Goal: Navigation & Orientation: Find specific page/section

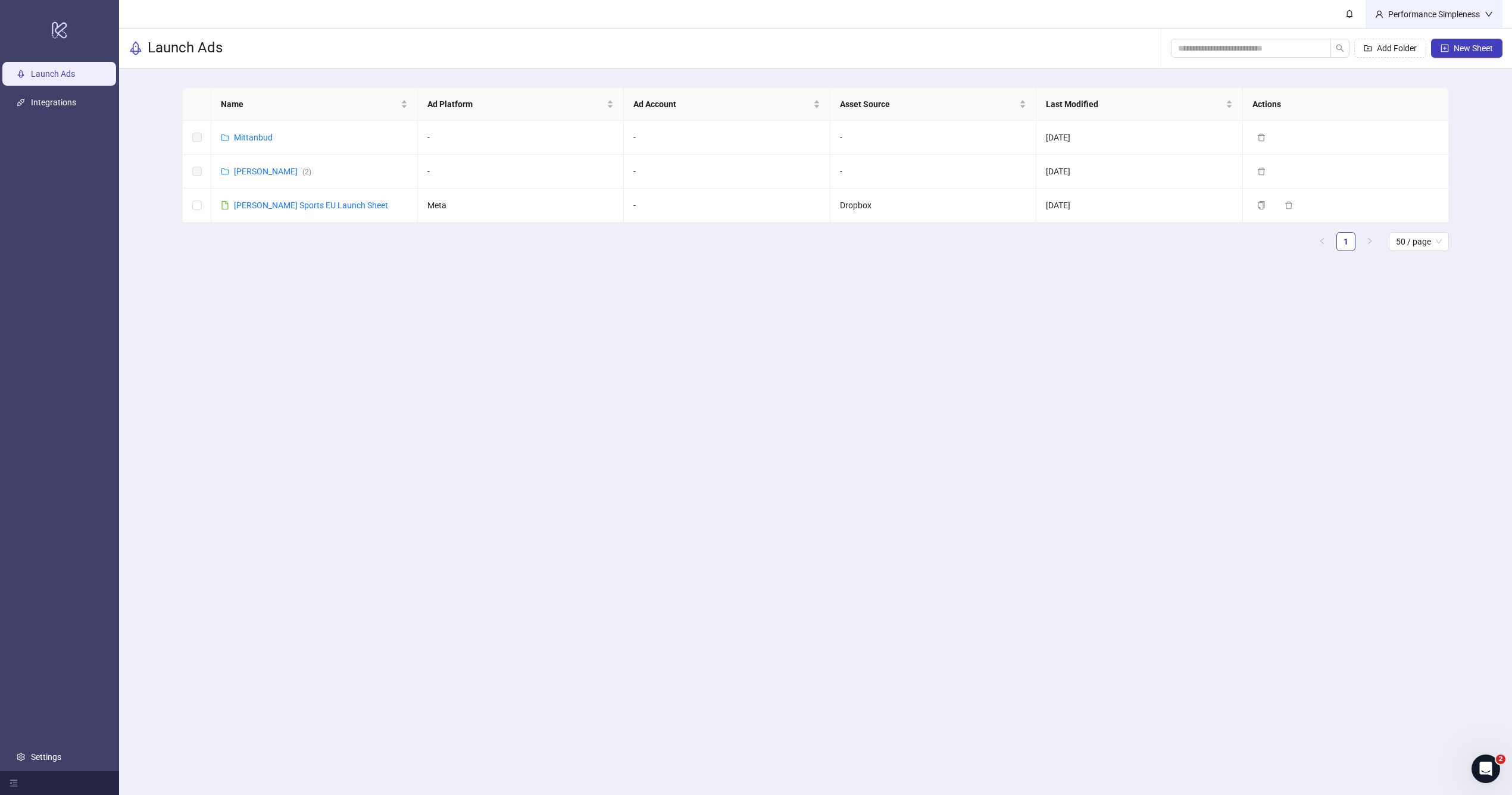
click at [1443, 17] on div "Performance Simpleness" at bounding box center [1434, 14] width 101 height 13
click at [69, 741] on ul "Launch Ads Integrations Settings" at bounding box center [59, 415] width 119 height 712
click at [44, 760] on link "Settings" at bounding box center [46, 757] width 30 height 9
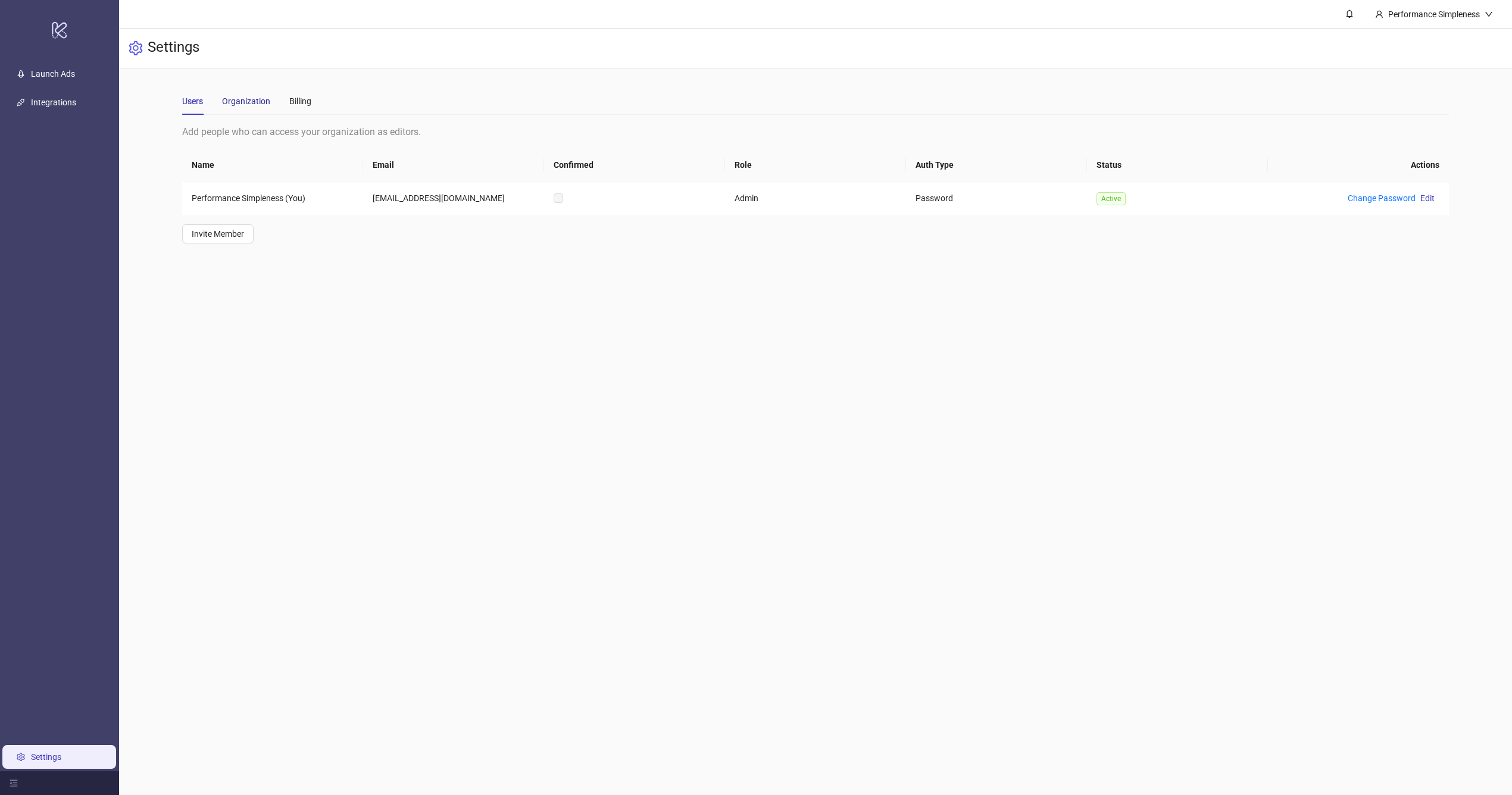
click at [238, 106] on div "Organization" at bounding box center [245, 101] width 48 height 13
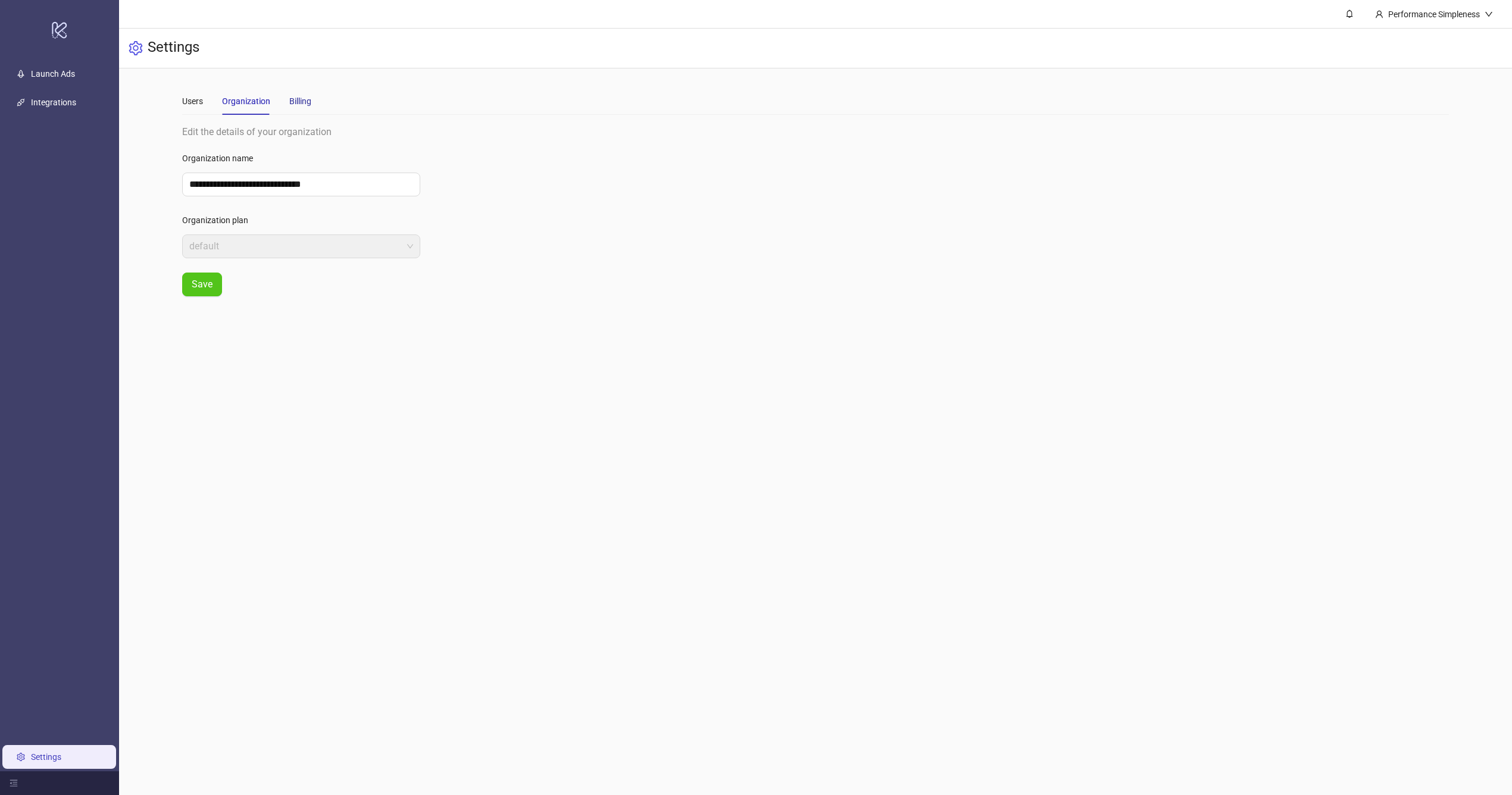
click at [307, 105] on div "Billing" at bounding box center [300, 101] width 22 height 13
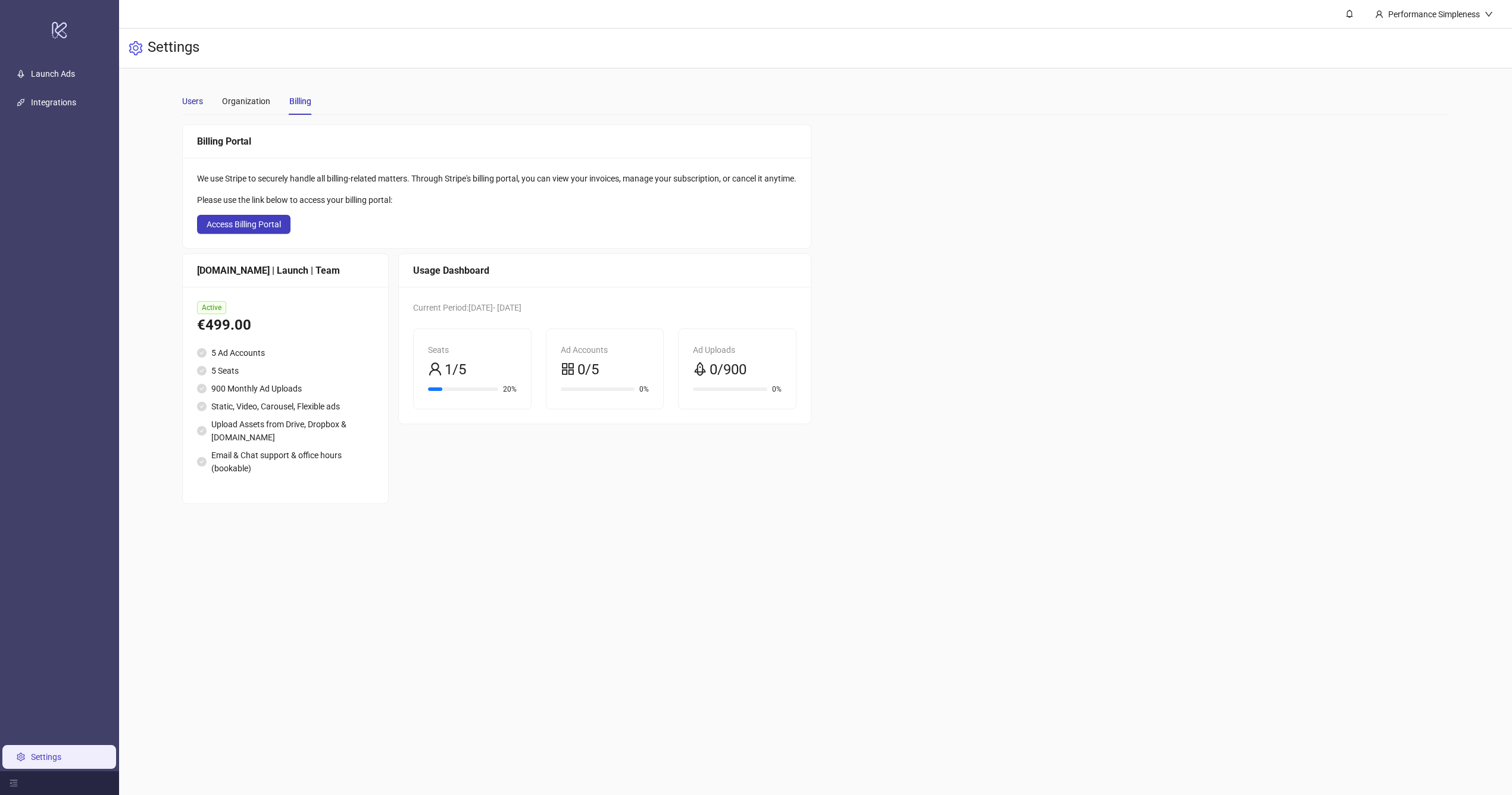
click at [191, 101] on div "Users" at bounding box center [193, 101] width 21 height 13
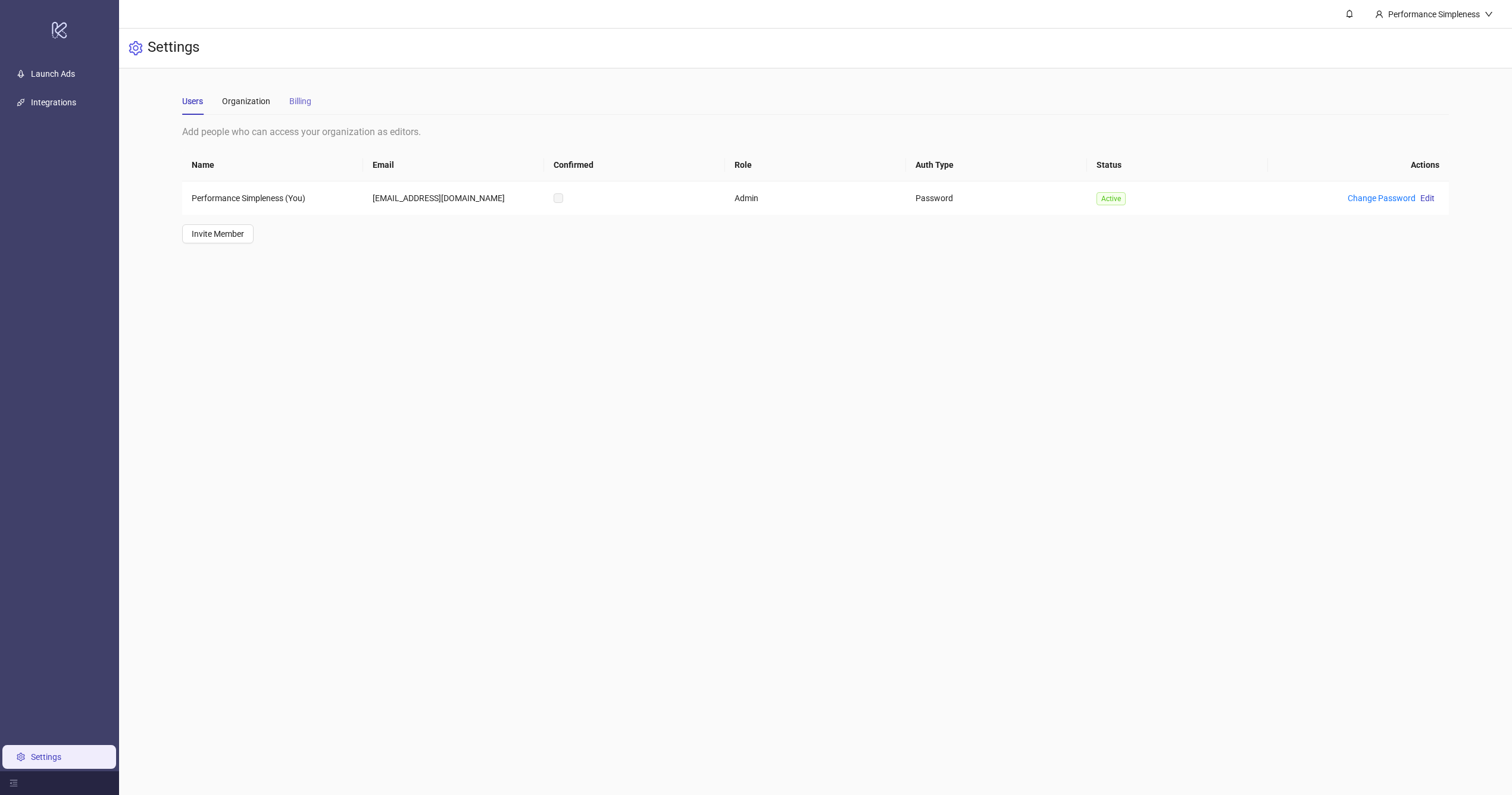
click at [309, 108] on div "Billing" at bounding box center [300, 101] width 22 height 27
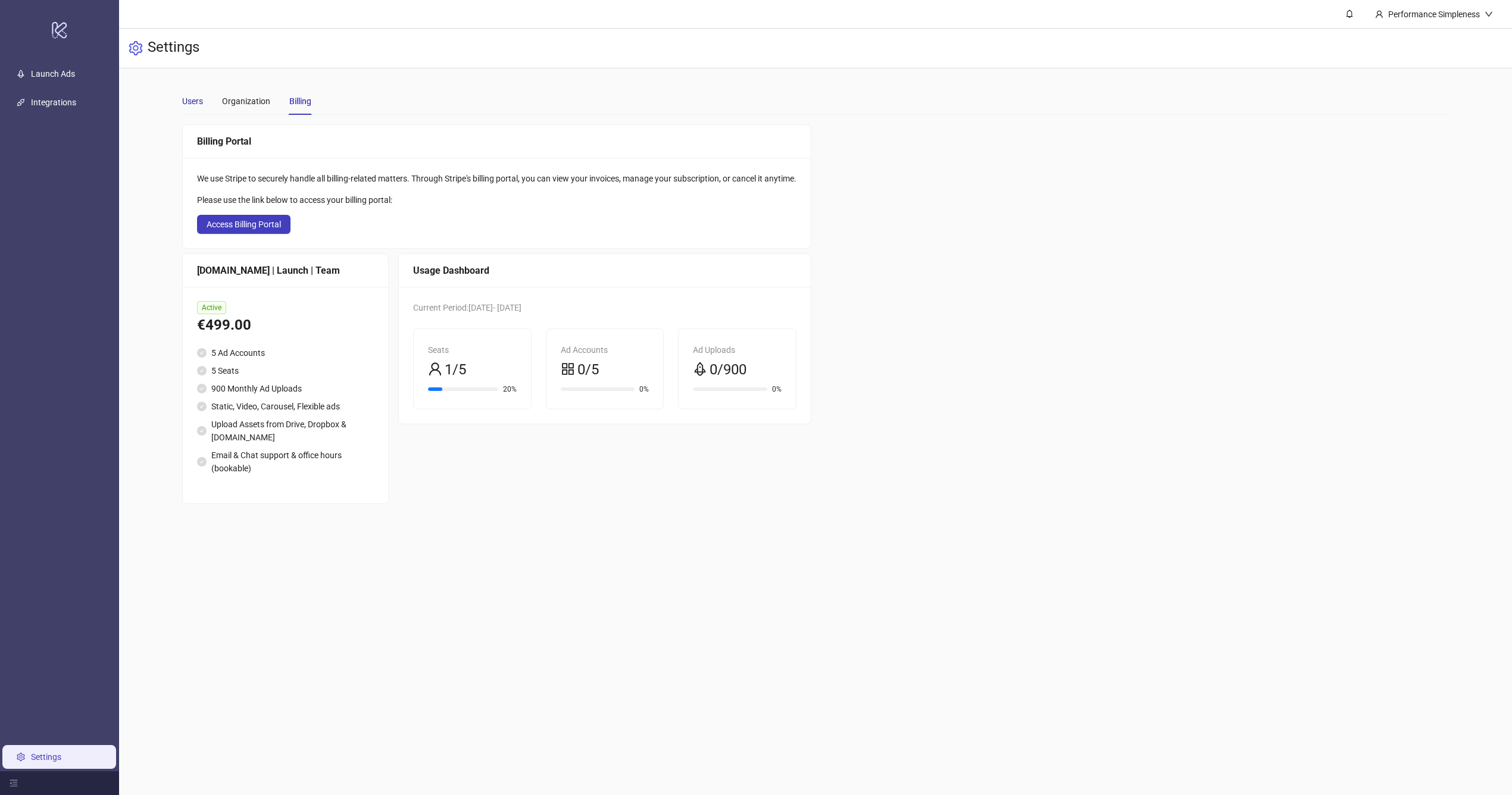
click at [195, 99] on div "Users" at bounding box center [193, 101] width 21 height 13
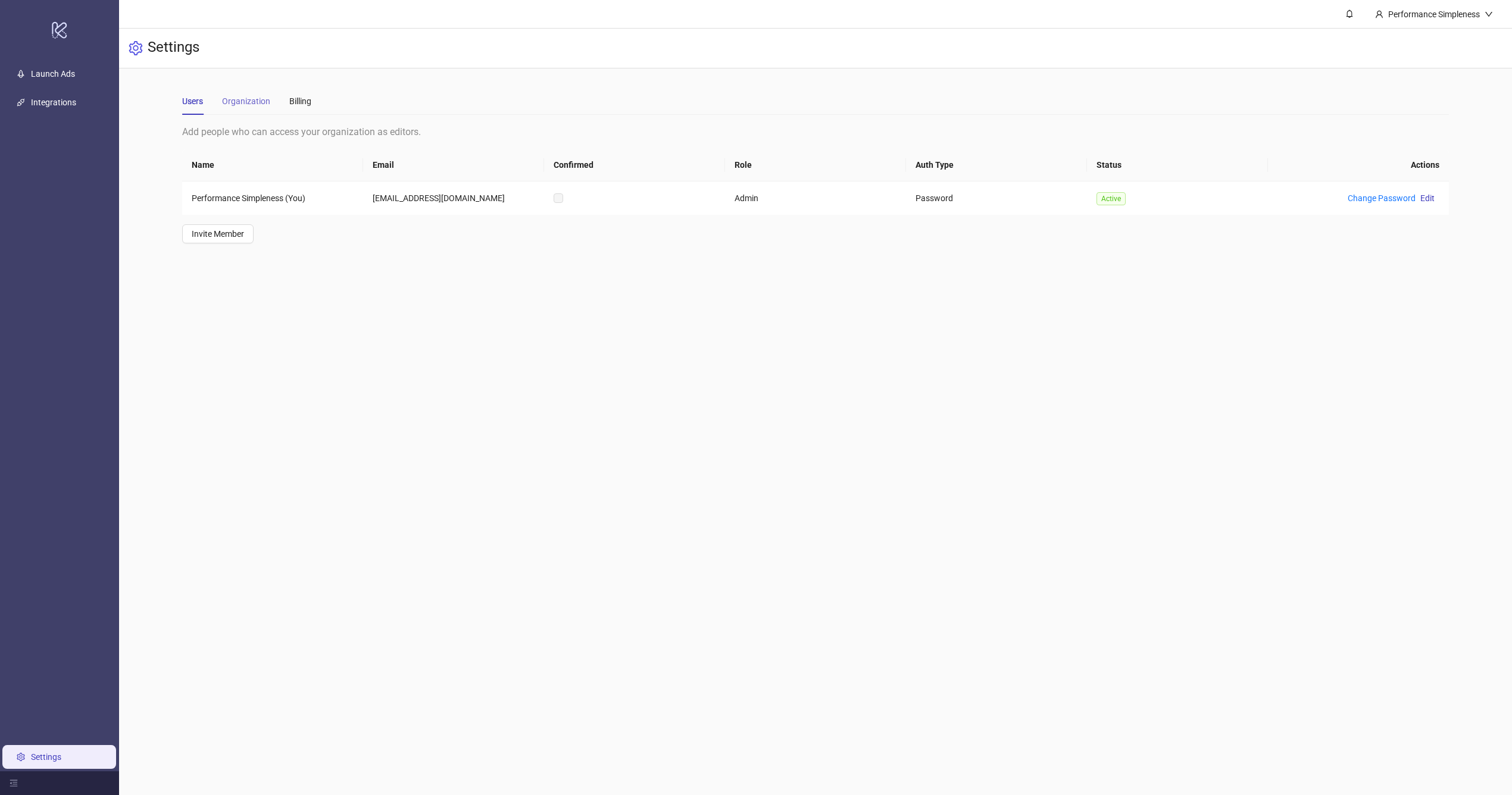
click at [265, 108] on div "Organization" at bounding box center [245, 101] width 48 height 27
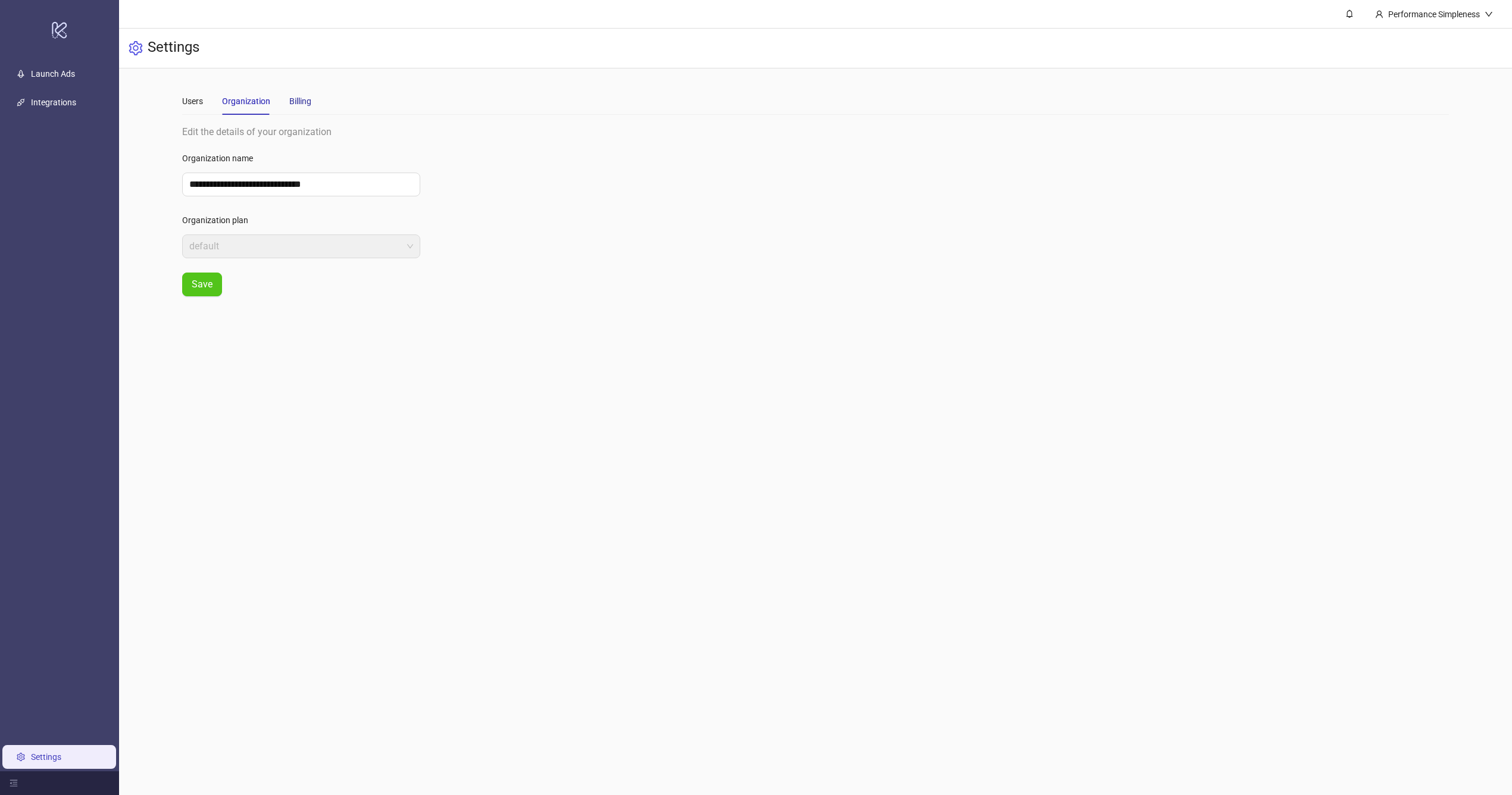
click at [304, 105] on div "Billing" at bounding box center [300, 101] width 22 height 13
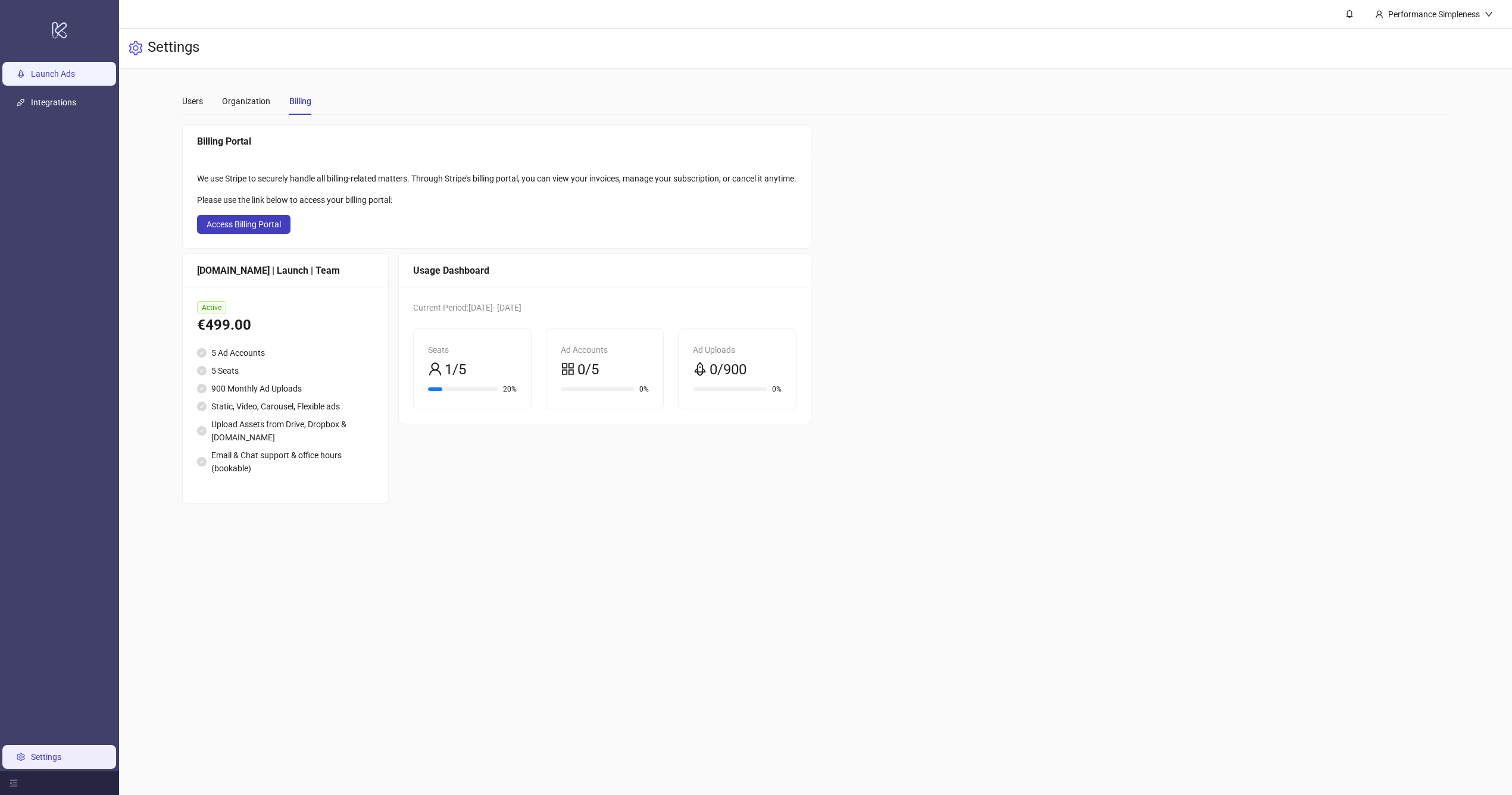
click at [75, 77] on link "Launch Ads" at bounding box center [53, 73] width 44 height 9
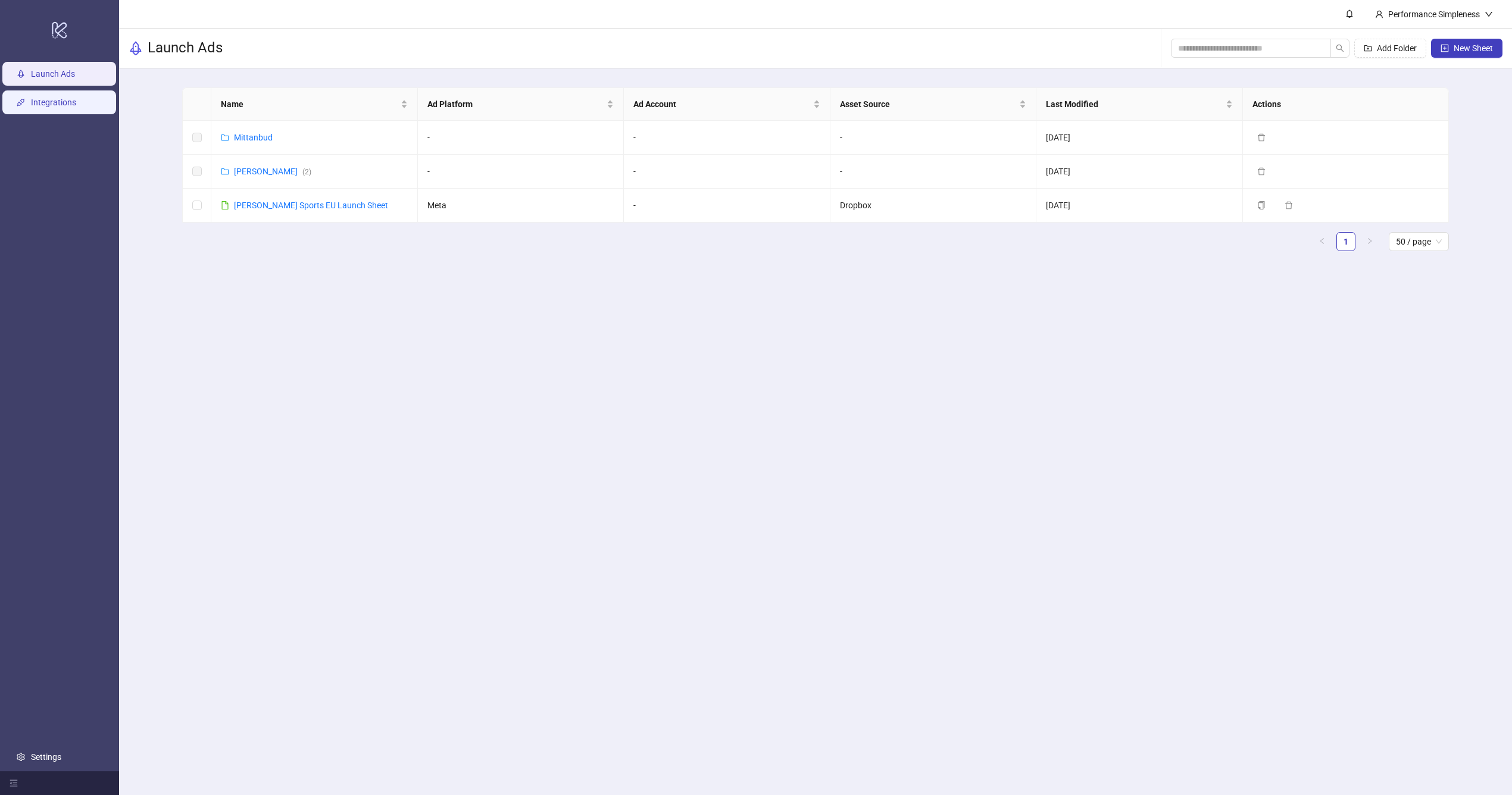
click at [70, 101] on link "Integrations" at bounding box center [54, 102] width 45 height 9
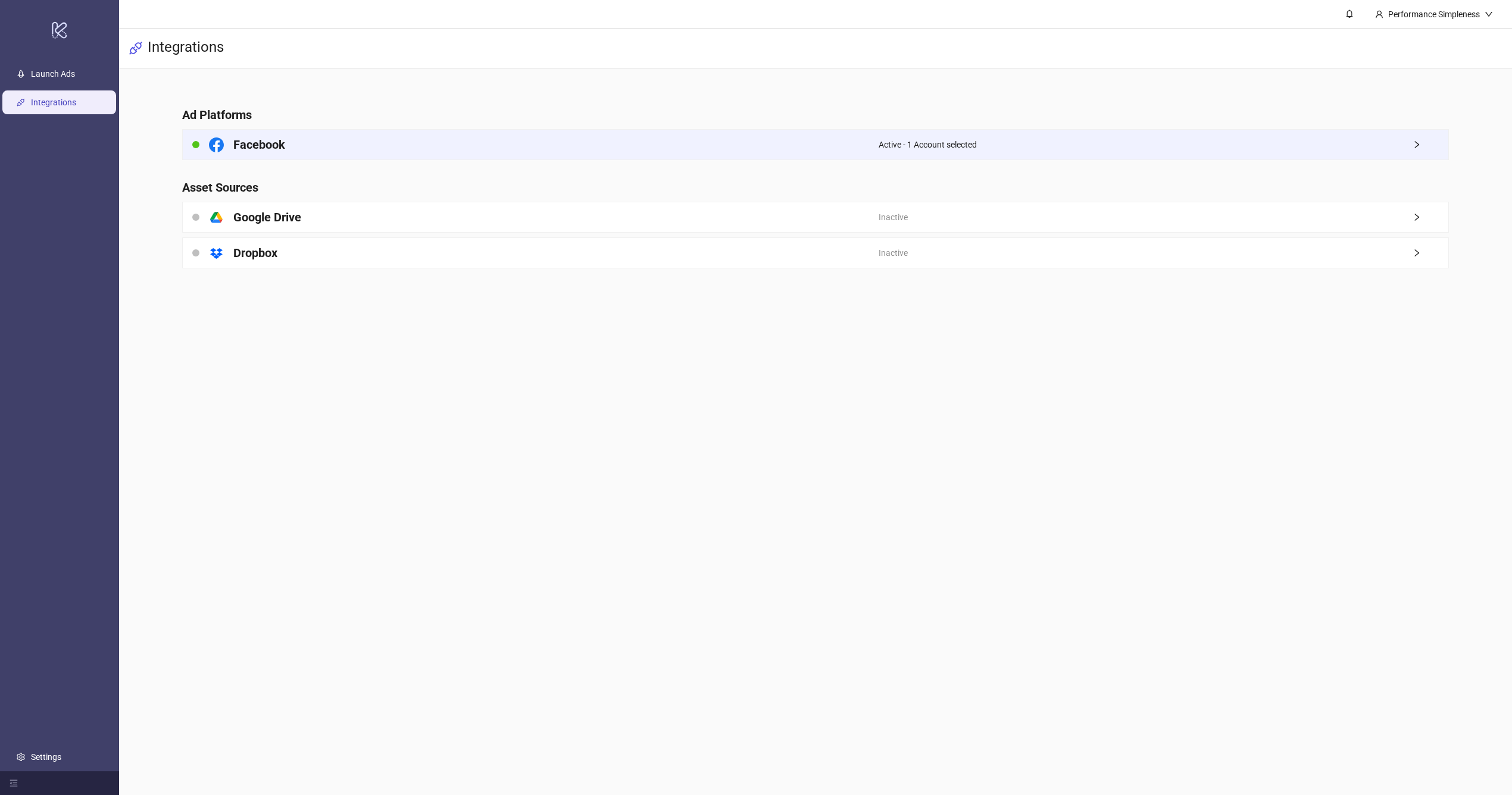
click at [1398, 146] on div "Active - 1 Account selected" at bounding box center [1163, 145] width 569 height 30
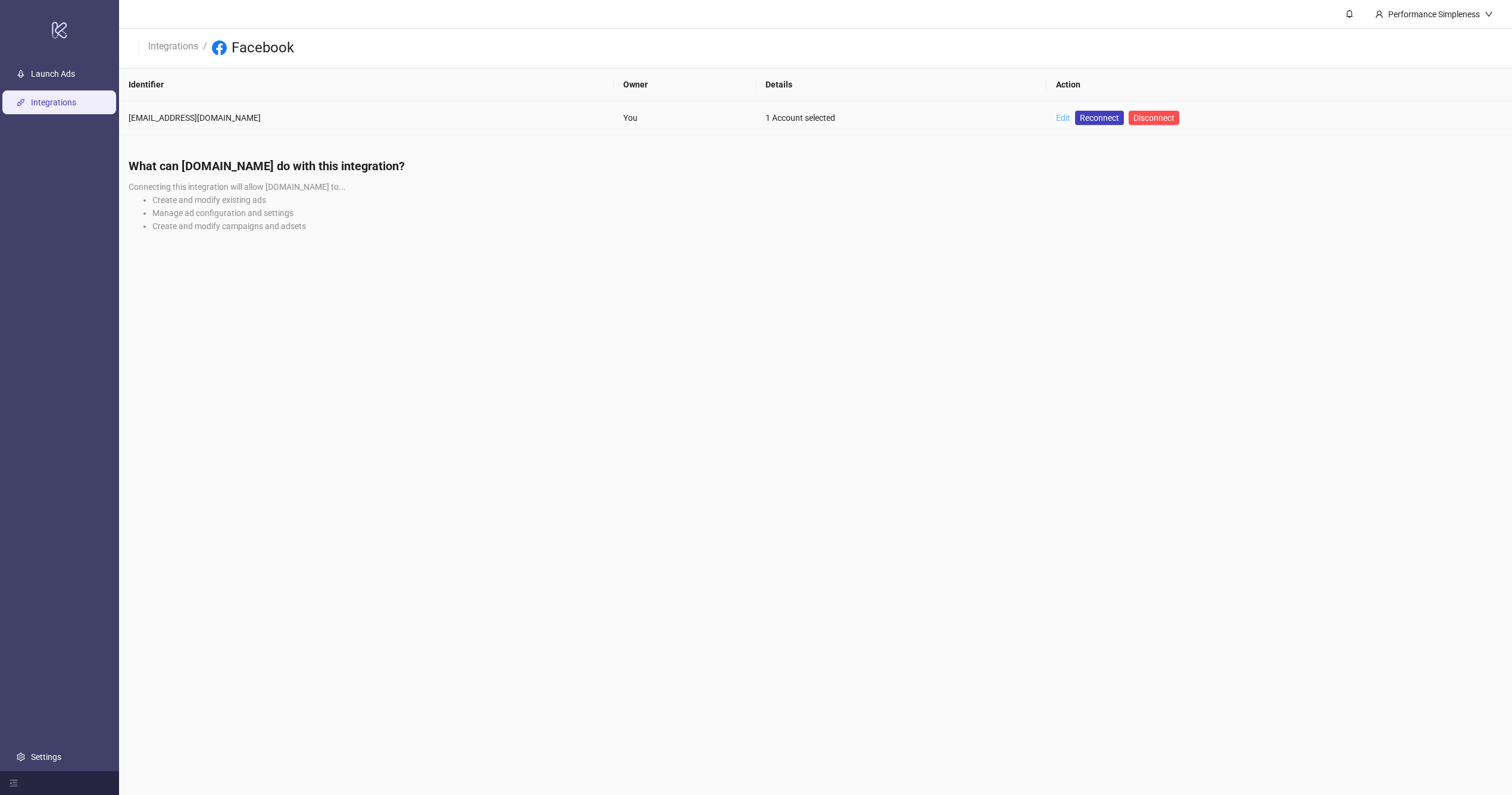
click at [1056, 116] on link "Edit" at bounding box center [1063, 117] width 14 height 9
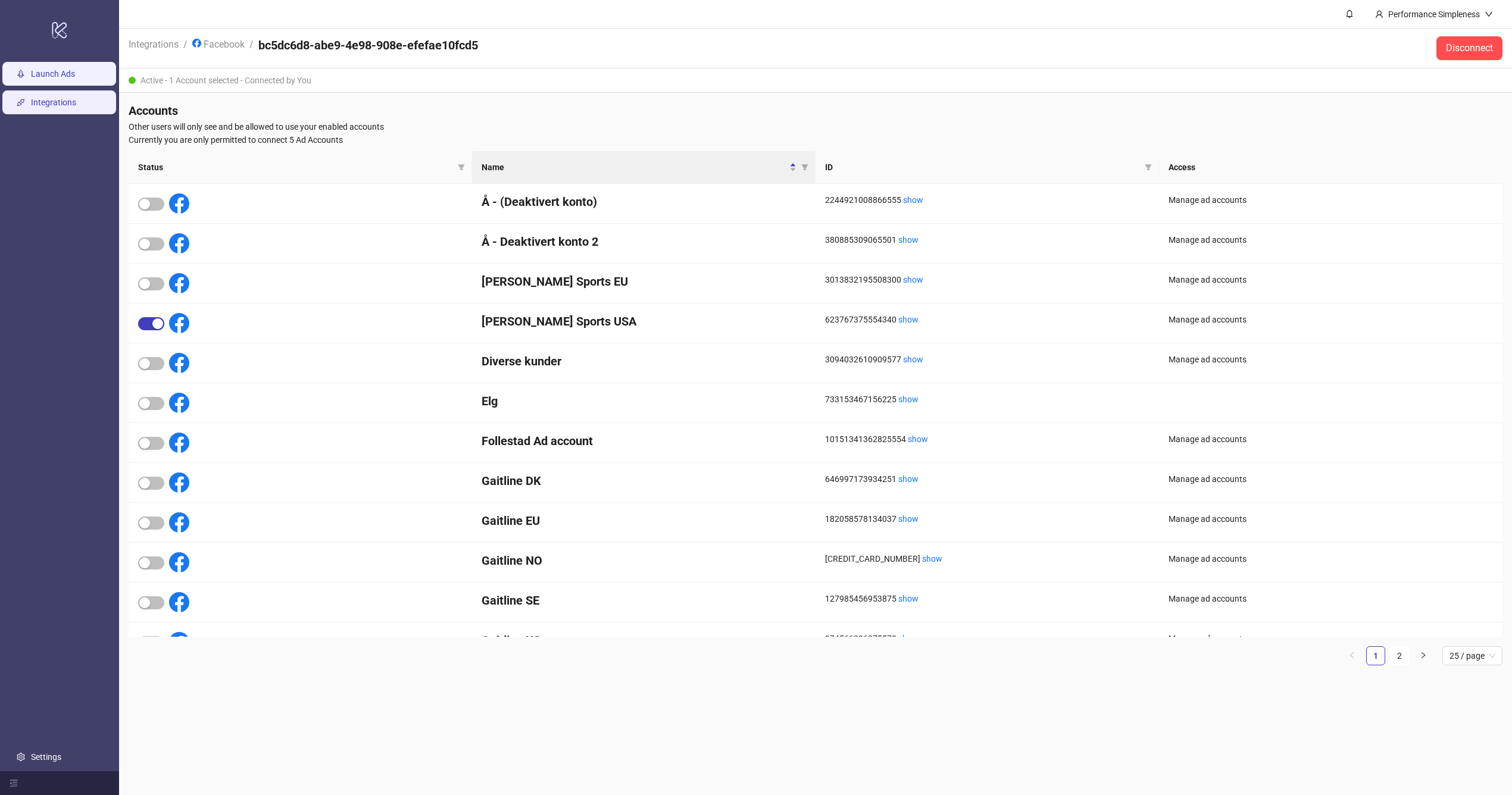
click at [75, 79] on link "Launch Ads" at bounding box center [53, 73] width 44 height 9
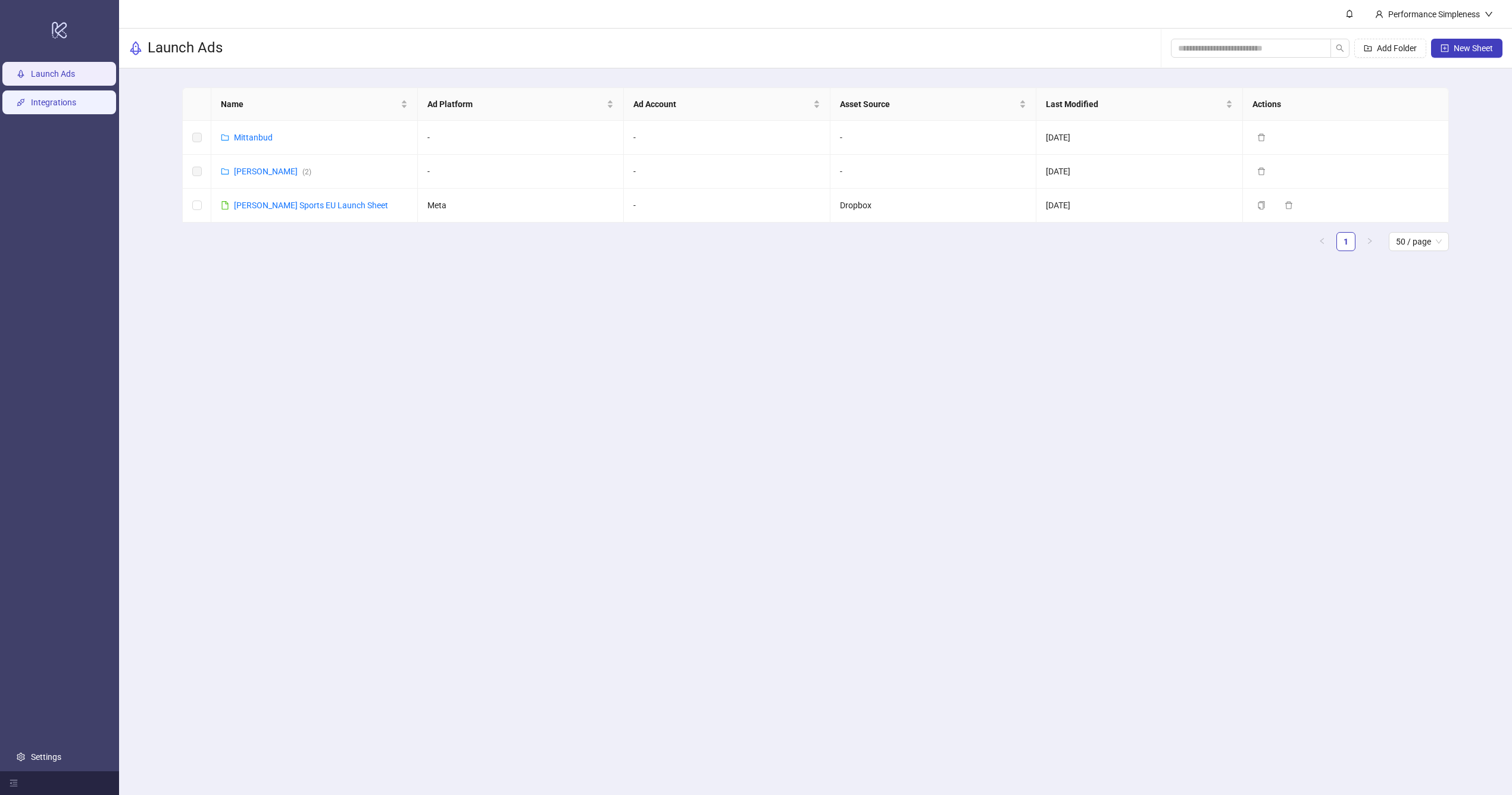
click at [70, 98] on link "Integrations" at bounding box center [54, 102] width 45 height 9
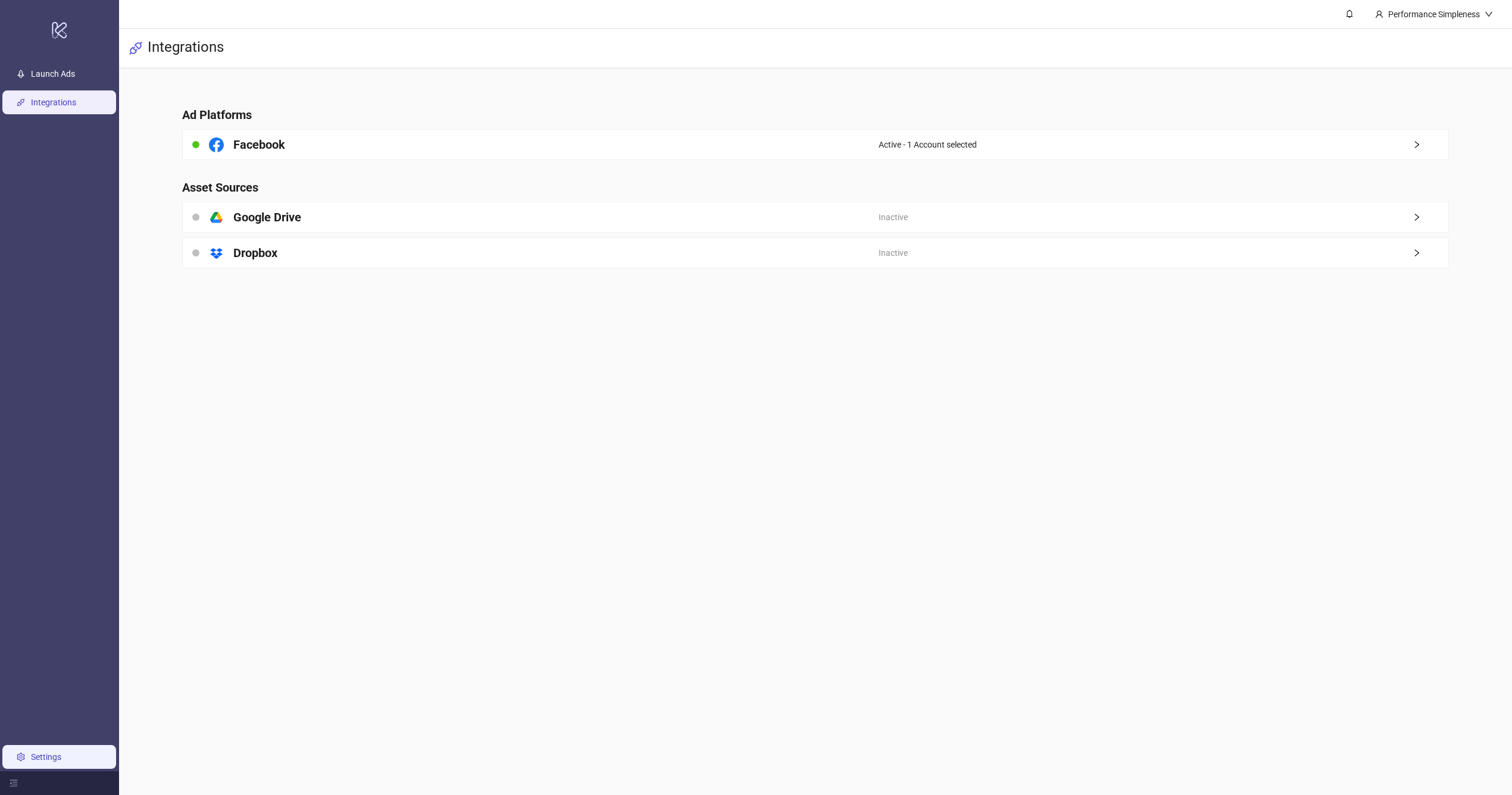
click at [61, 755] on link "Settings" at bounding box center [46, 757] width 30 height 9
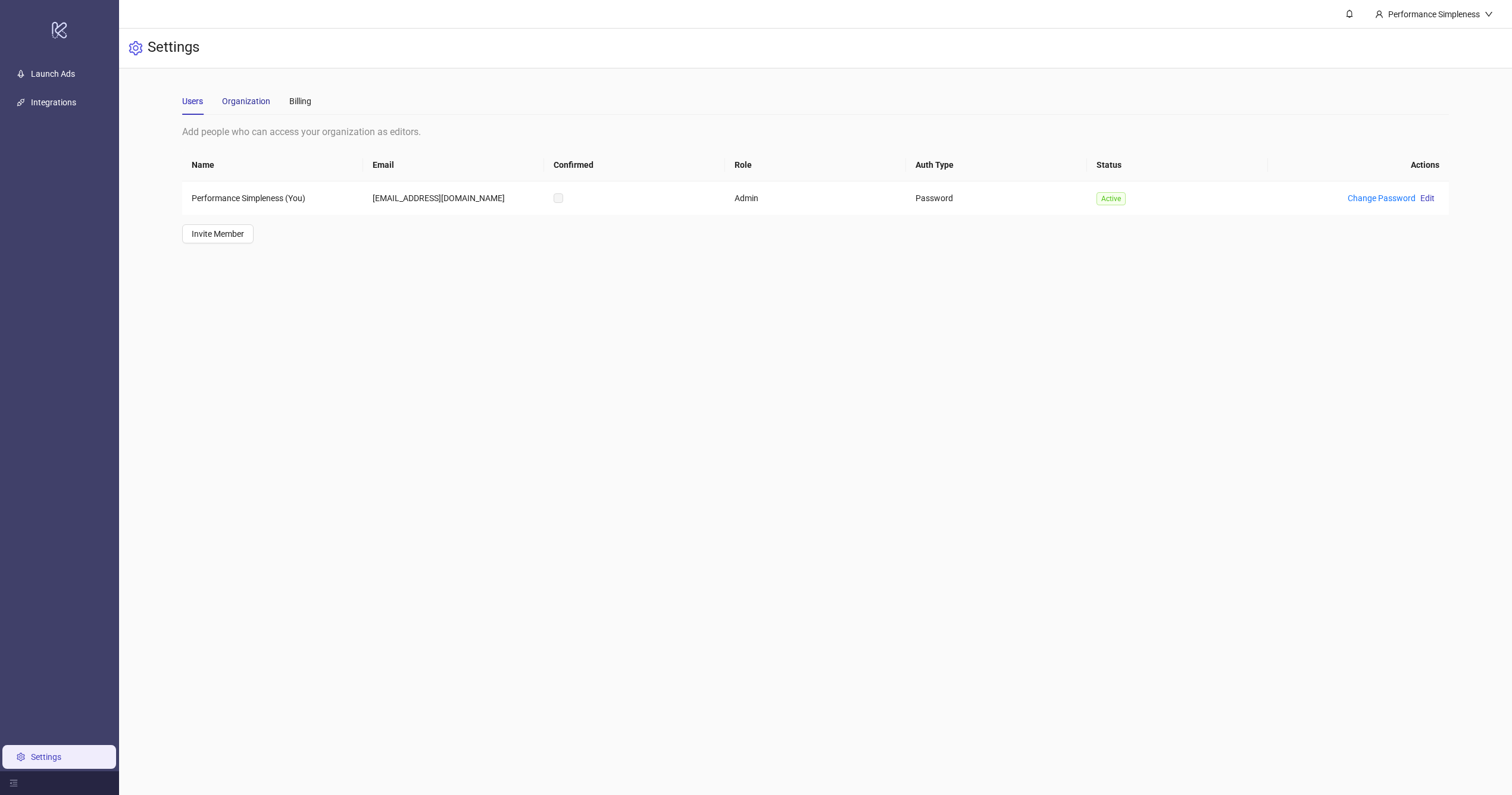
click at [264, 101] on div "Organization" at bounding box center [245, 101] width 48 height 13
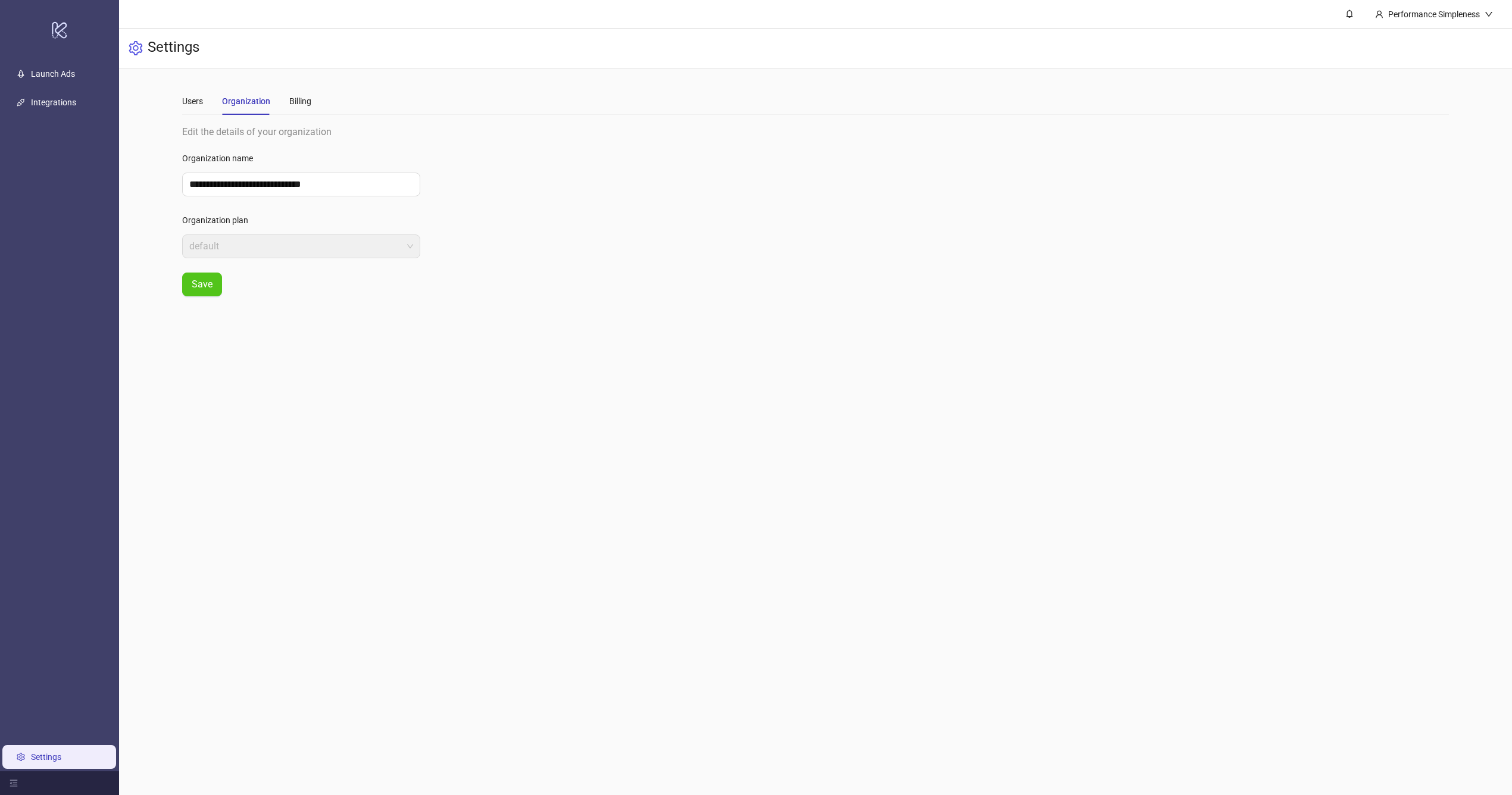
click at [314, 101] on div "Users Organization Billing" at bounding box center [816, 101] width 1267 height 27
click at [304, 101] on div "Billing" at bounding box center [300, 101] width 22 height 13
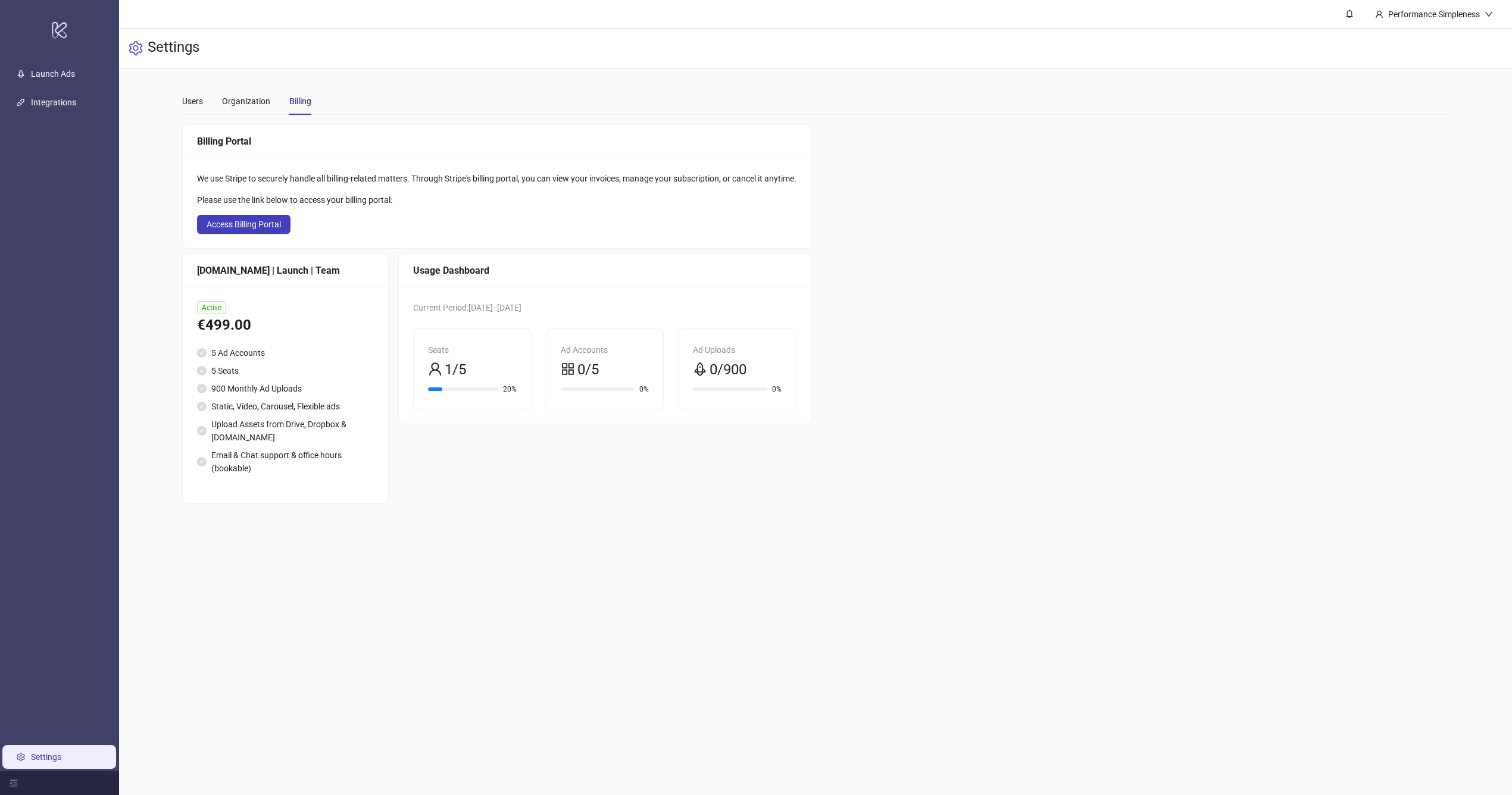
click at [460, 456] on div "Usage Dashboard Current Period: [DATE] - [DATE] Seats 1/5 20% Ad Accounts 0/5 0…" at bounding box center [605, 379] width 413 height 251
click at [190, 96] on div "Users" at bounding box center [193, 101] width 21 height 13
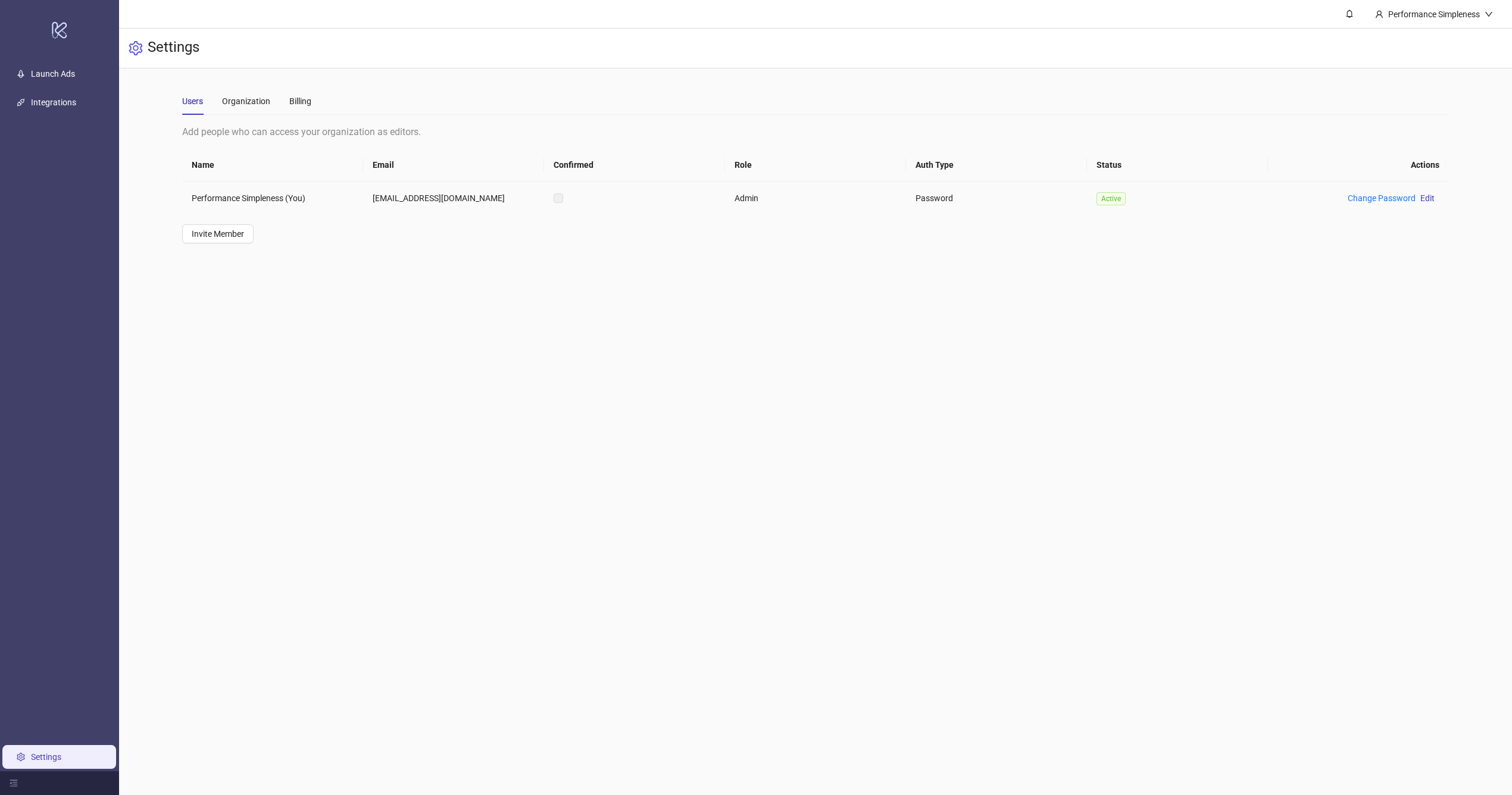
click at [264, 202] on td "Performance Simpleness (You)" at bounding box center [273, 197] width 181 height 33
click at [59, 79] on link "Launch Ads" at bounding box center [53, 73] width 44 height 9
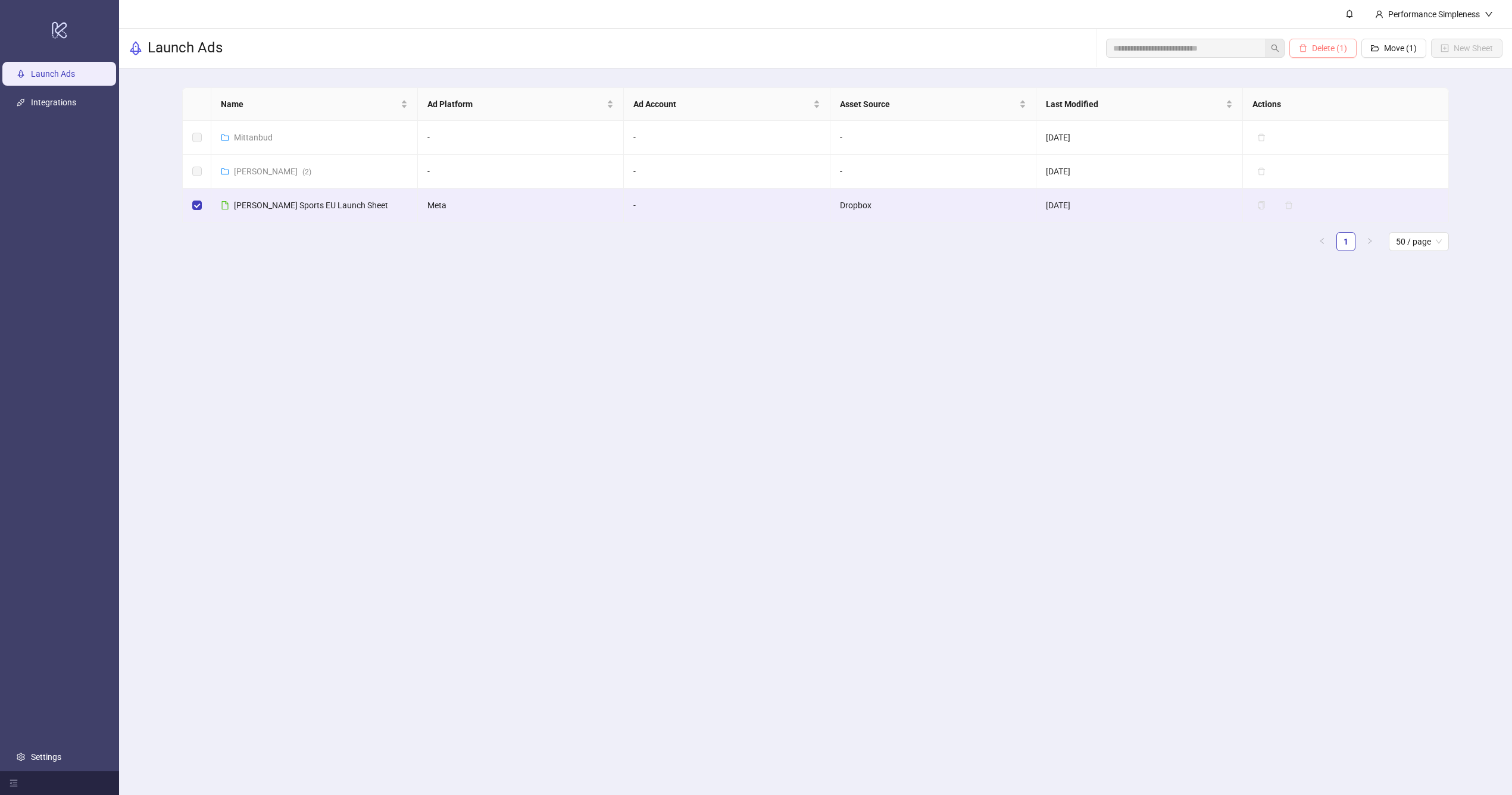
click at [1302, 46] on icon "delete" at bounding box center [1302, 48] width 8 height 8
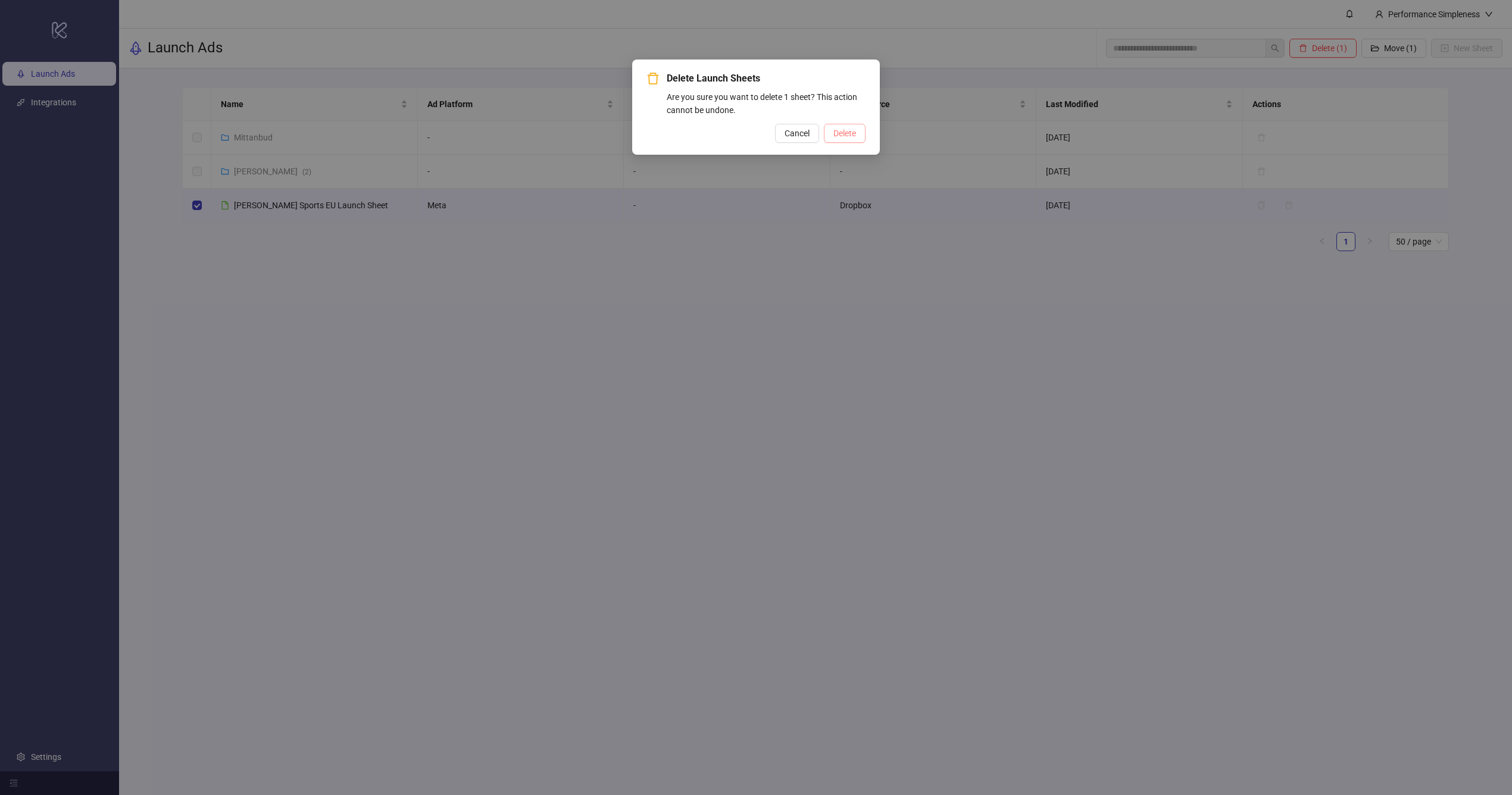
click at [847, 131] on span "Delete" at bounding box center [845, 133] width 23 height 9
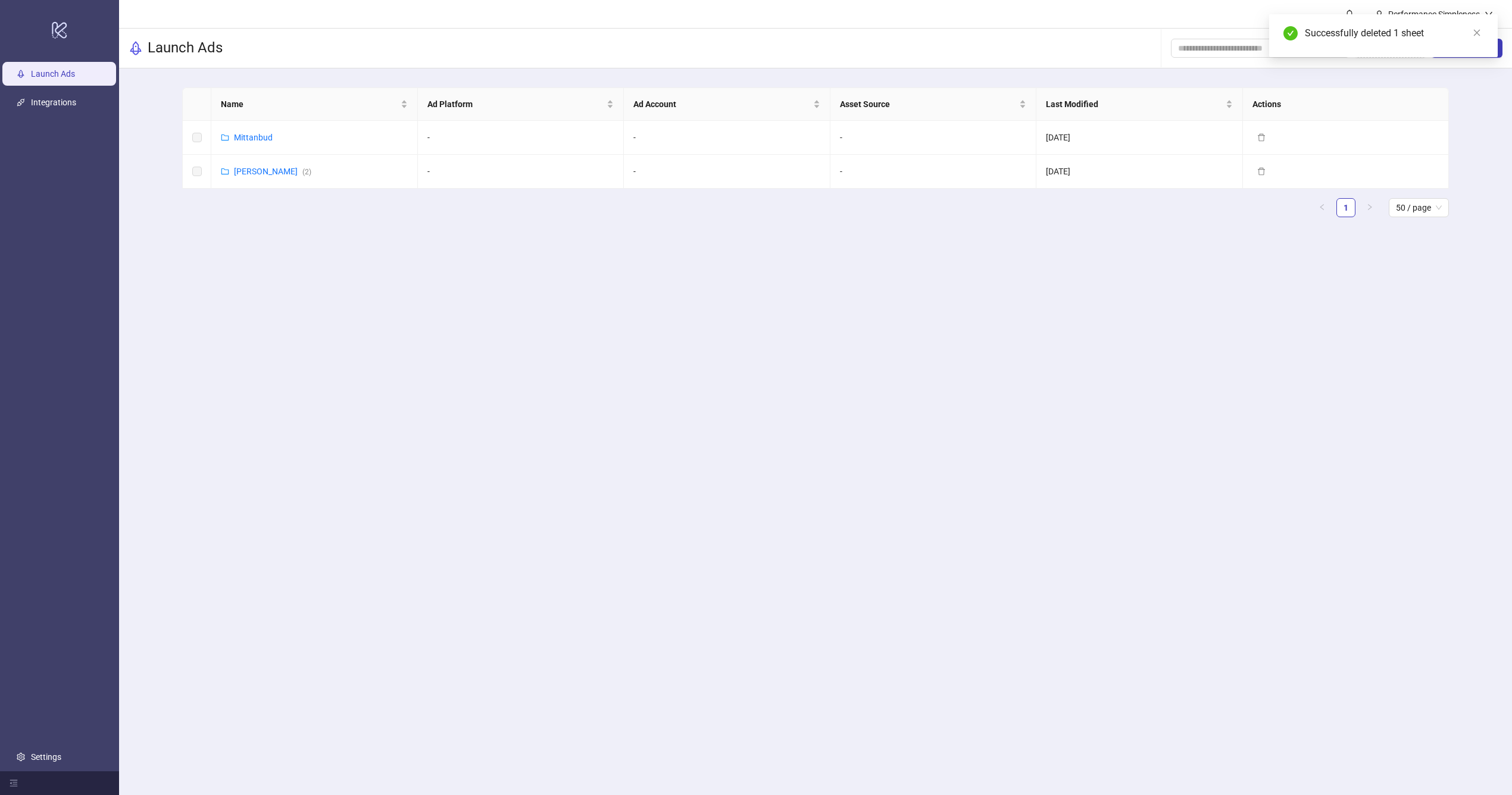
click at [841, 332] on main "Performance Simpleness Launch Ads Add Folder New Sheet Name Ad Platform Ad Acco…" at bounding box center [816, 398] width 1393 height 795
click at [263, 168] on link "Amundsen ( 2 )" at bounding box center [273, 171] width 77 height 9
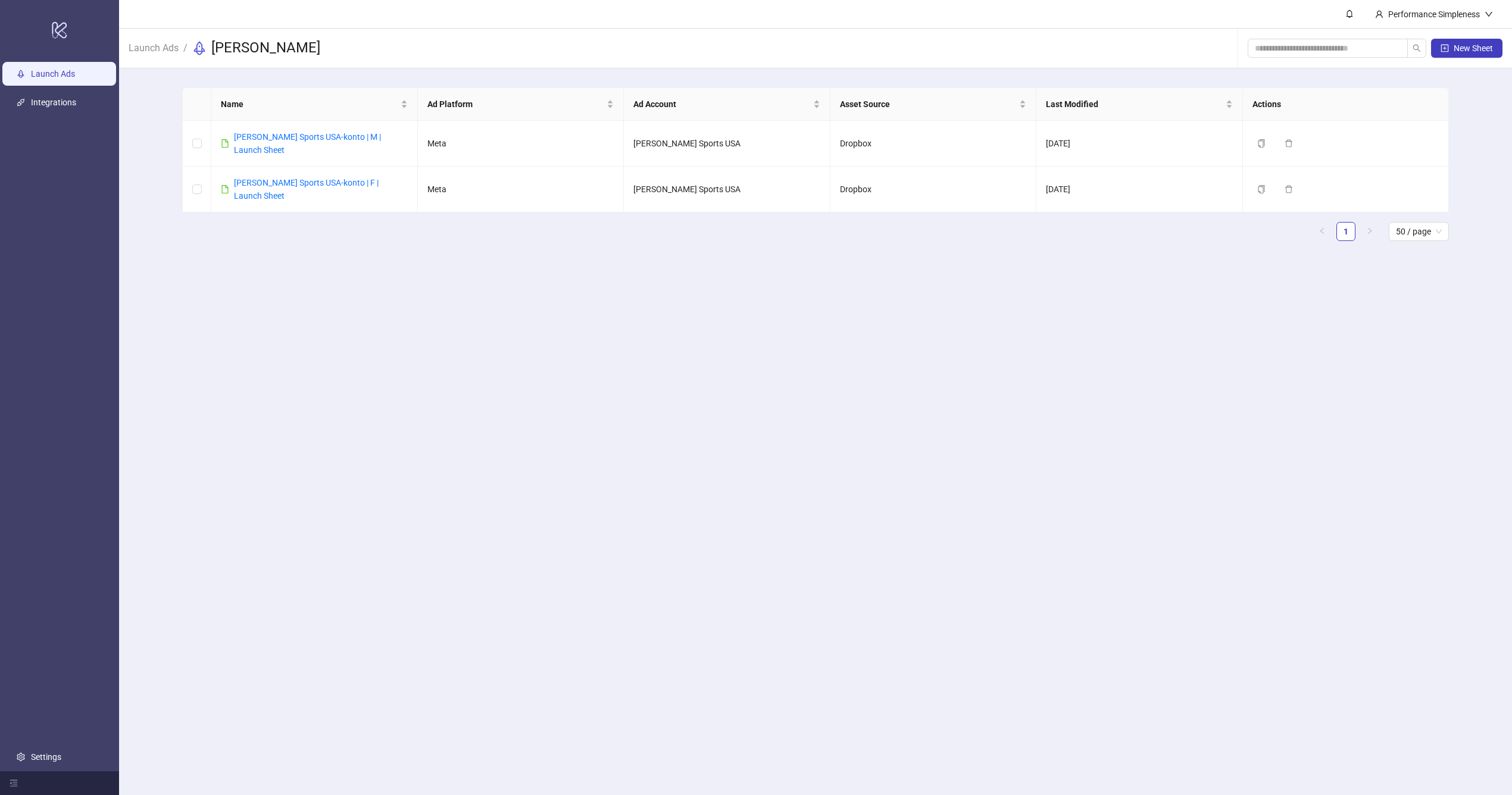
click at [75, 72] on link "Launch Ads" at bounding box center [53, 73] width 44 height 9
